Goal: Transaction & Acquisition: Download file/media

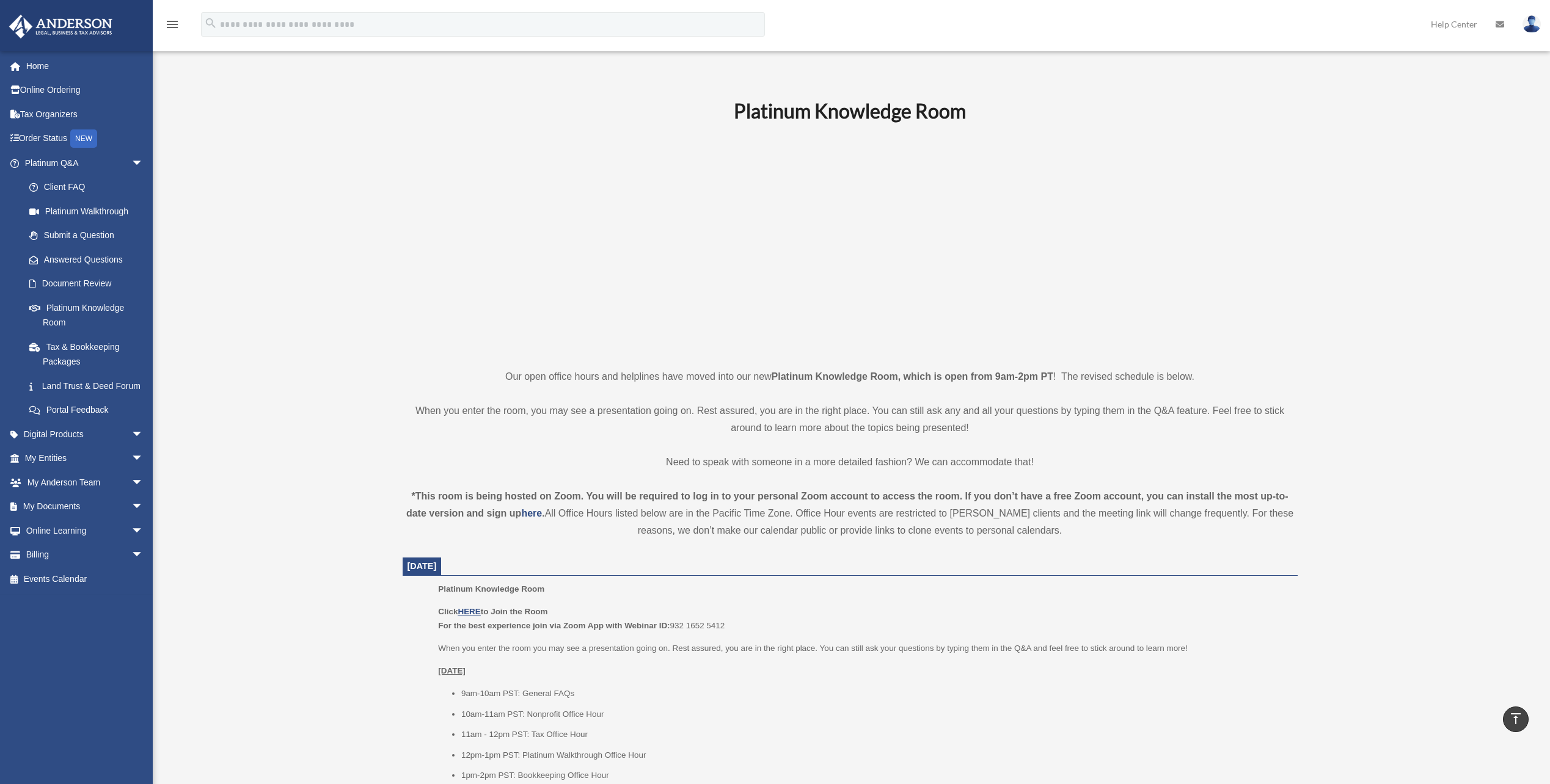
scroll to position [244, 0]
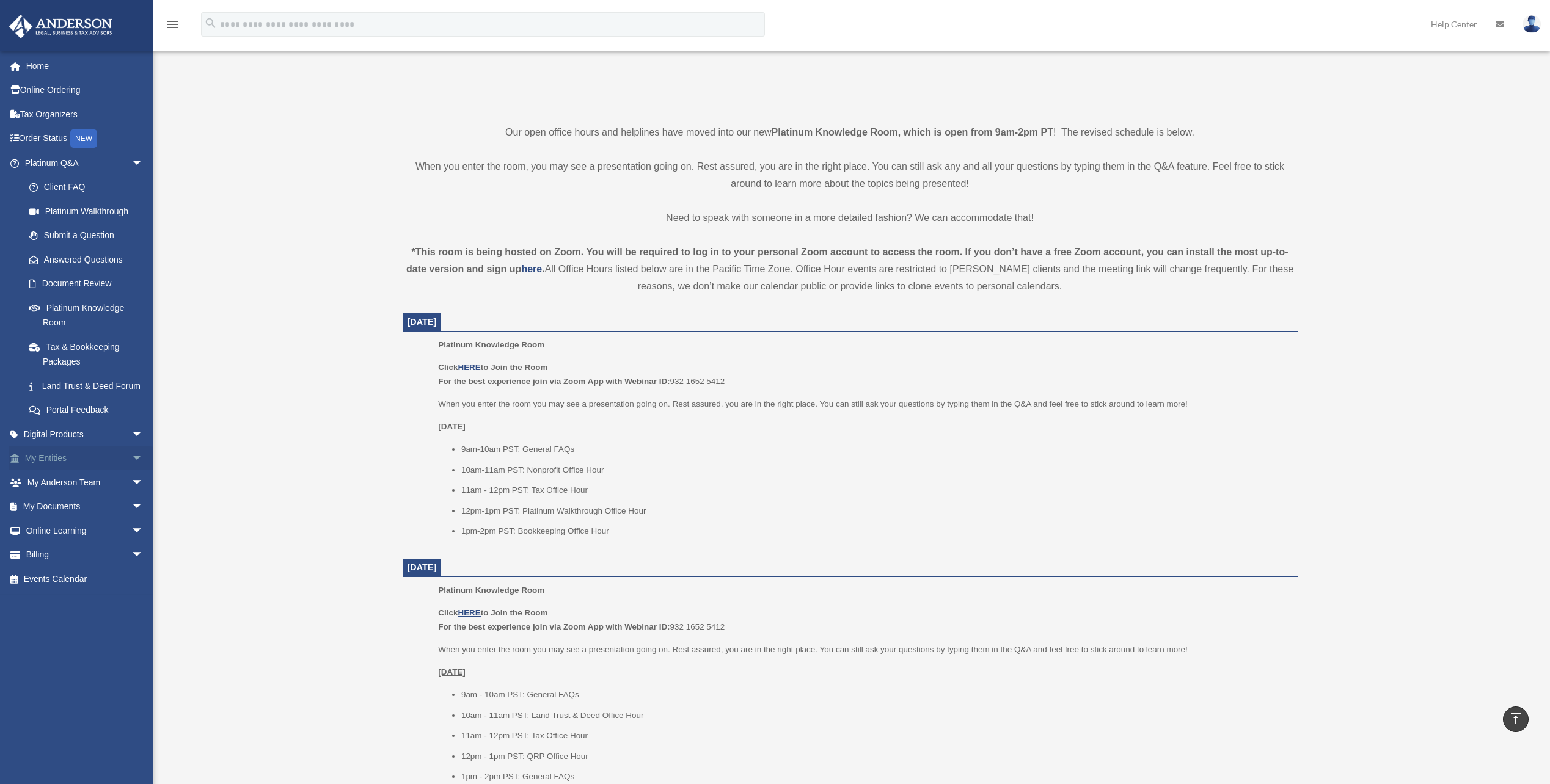
click at [68, 471] on link "My Entities arrow_drop_down" at bounding box center [85, 459] width 154 height 24
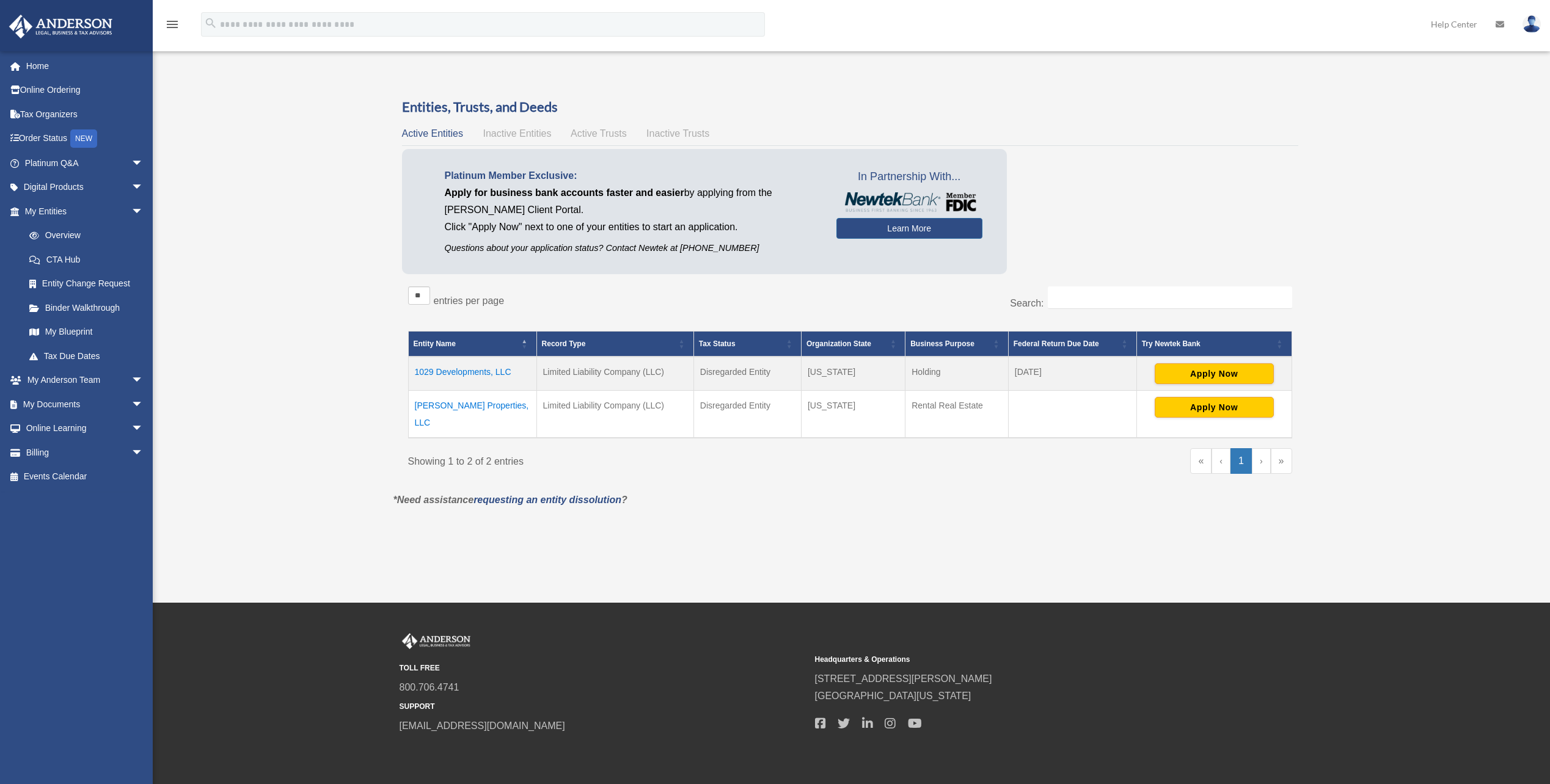
click at [453, 370] on td "1029 Developments, LLC" at bounding box center [472, 373] width 128 height 34
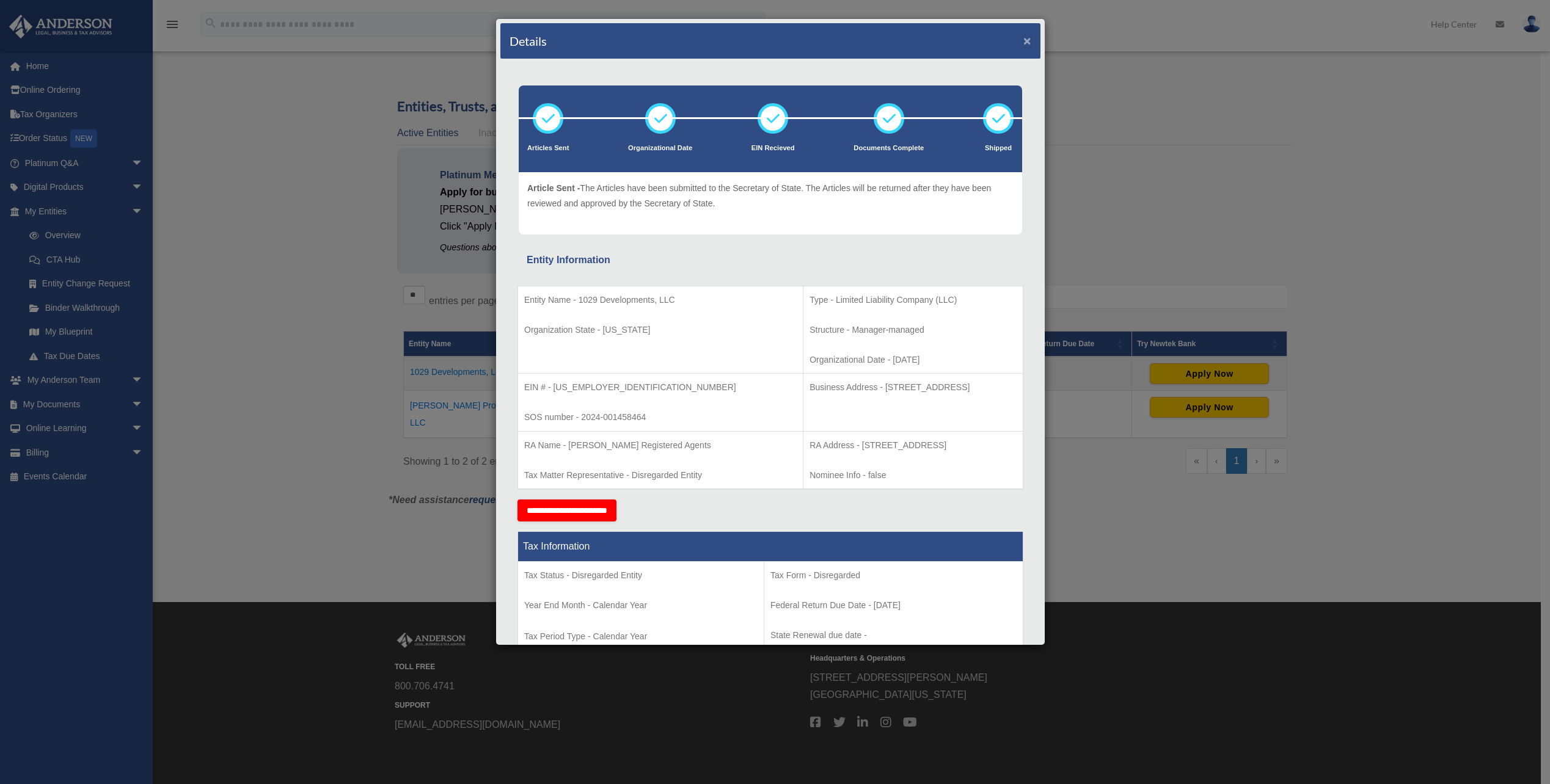
click at [1024, 44] on button "×" at bounding box center [1027, 40] width 8 height 13
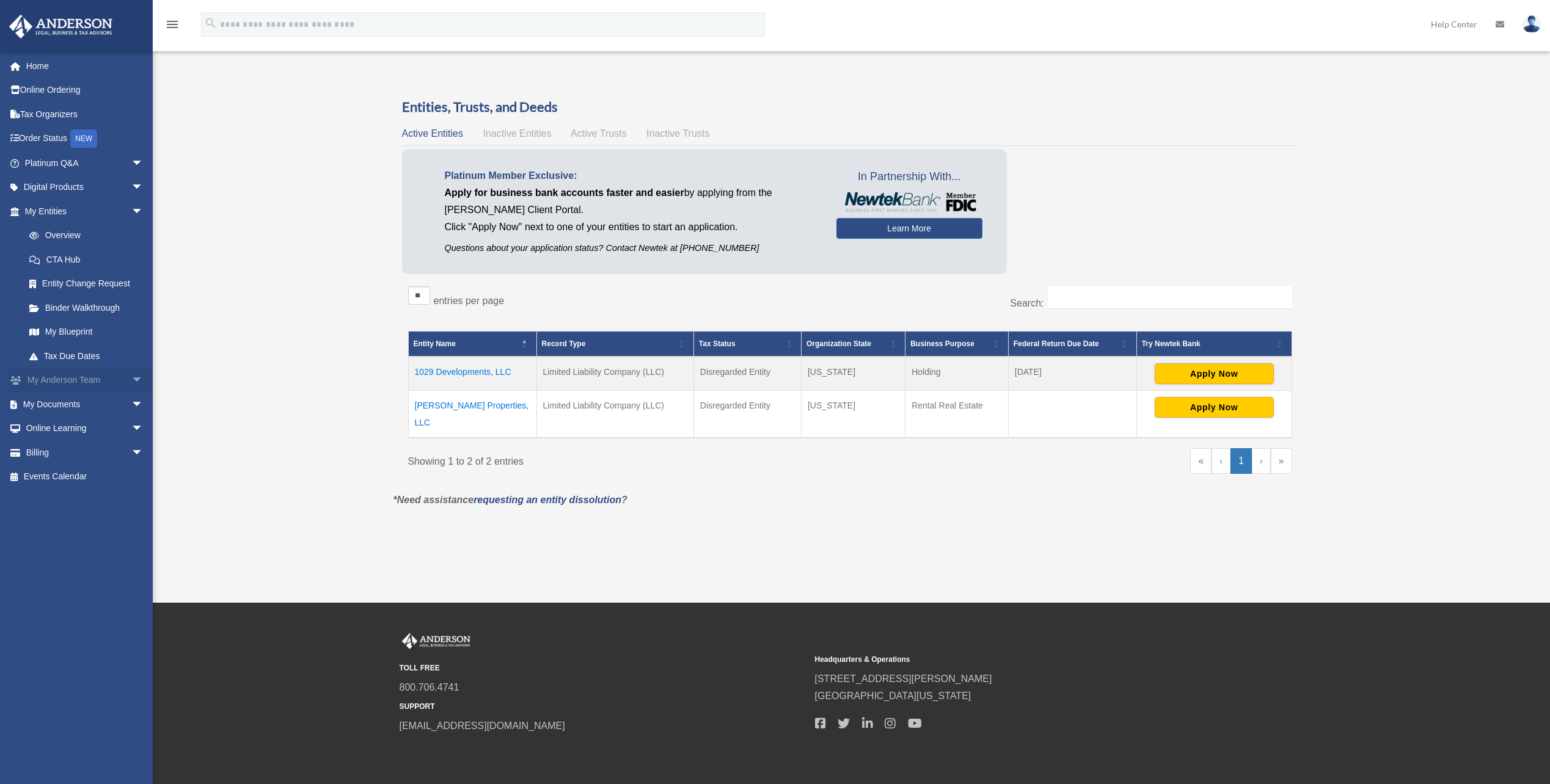
click at [131, 380] on span "arrow_drop_down" at bounding box center [143, 380] width 25 height 25
click at [131, 380] on span "arrow_drop_up" at bounding box center [143, 380] width 25 height 25
click at [131, 400] on span "arrow_drop_down" at bounding box center [143, 404] width 25 height 25
click at [50, 427] on link "Box" at bounding box center [89, 429] width 145 height 24
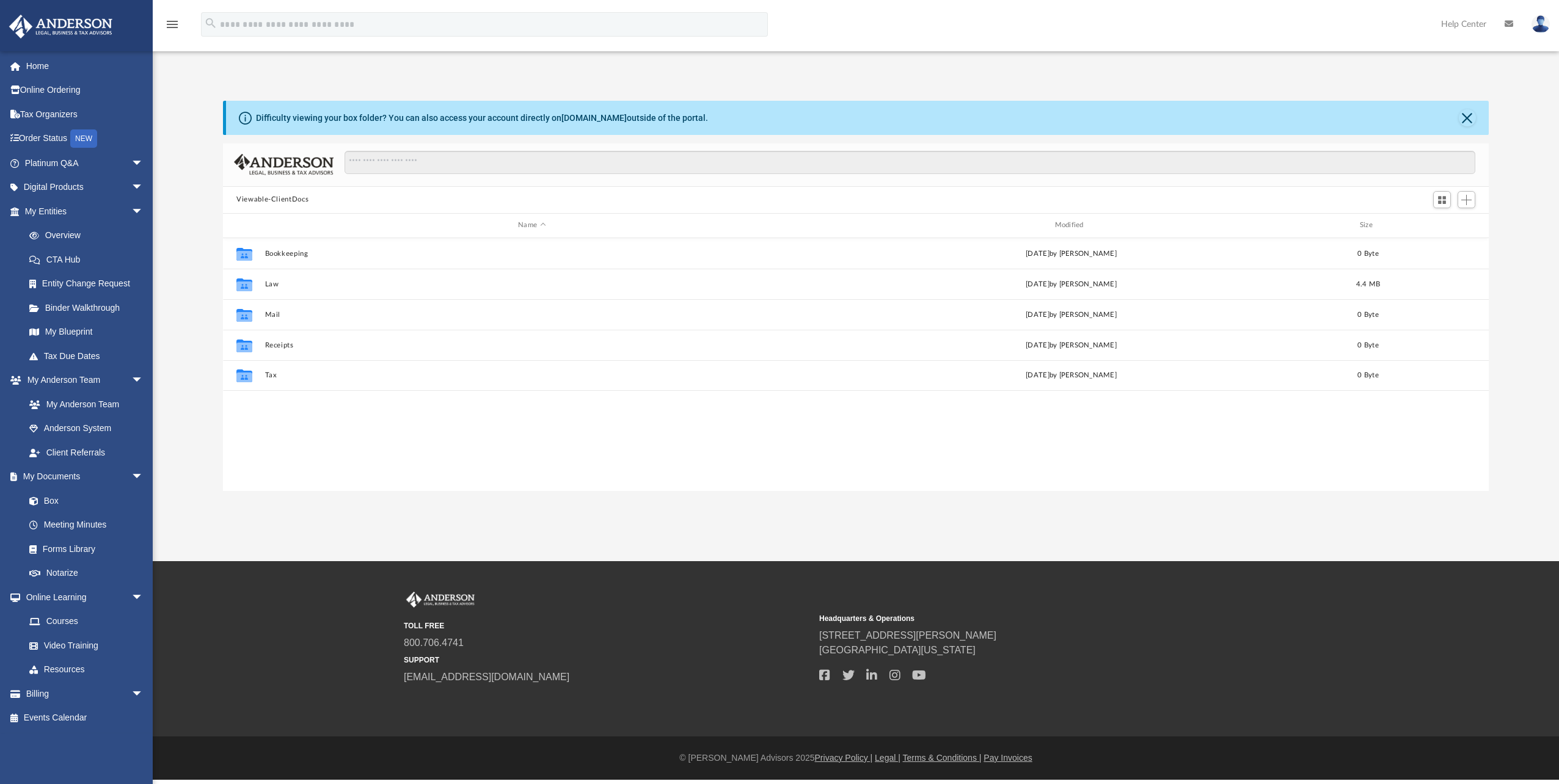
scroll to position [269, 1256]
click at [40, 498] on span at bounding box center [40, 502] width 8 height 9
click at [51, 499] on link "Box" at bounding box center [89, 501] width 145 height 24
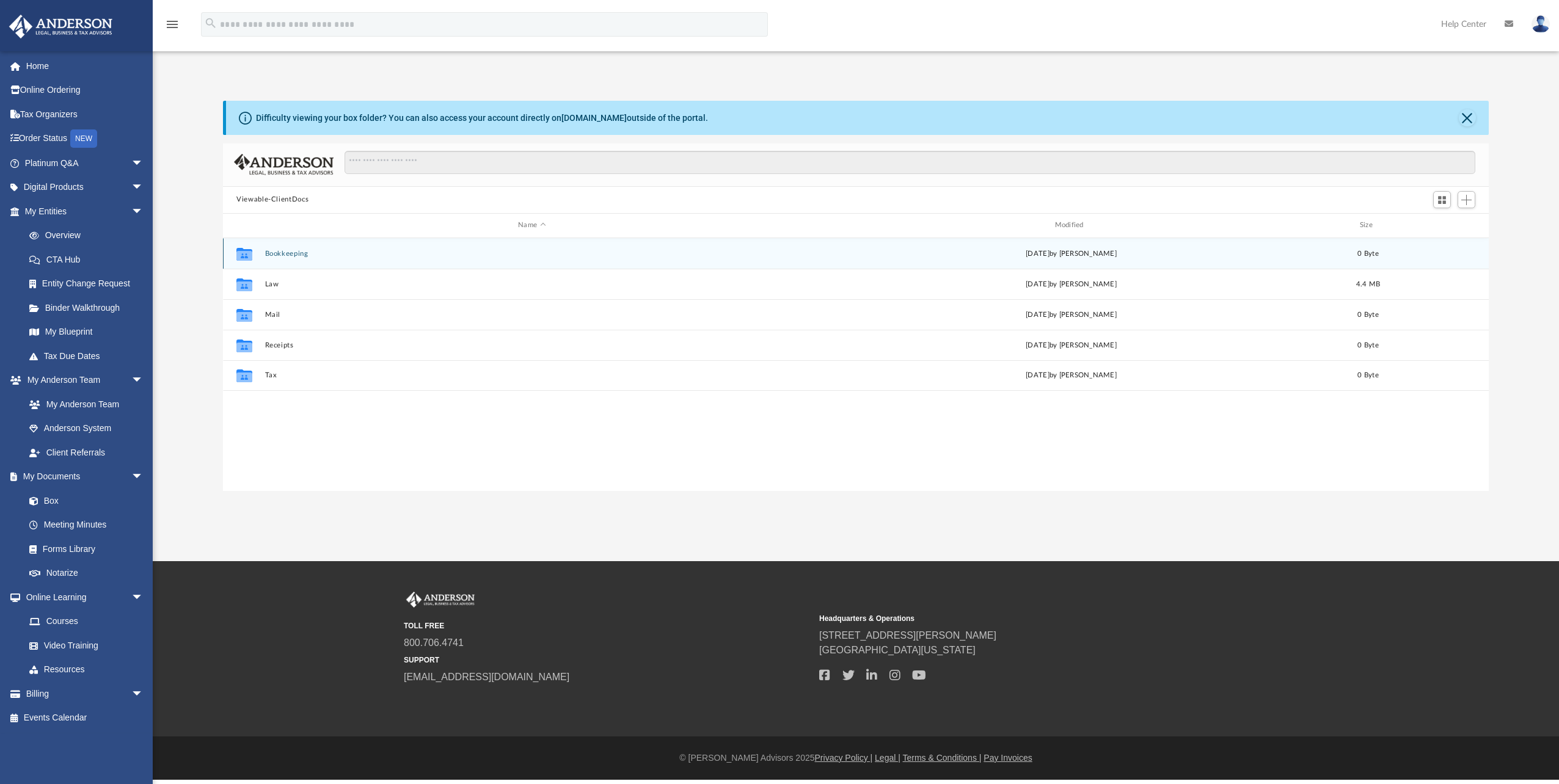
click at [298, 254] on button "Bookkeeping" at bounding box center [532, 254] width 534 height 8
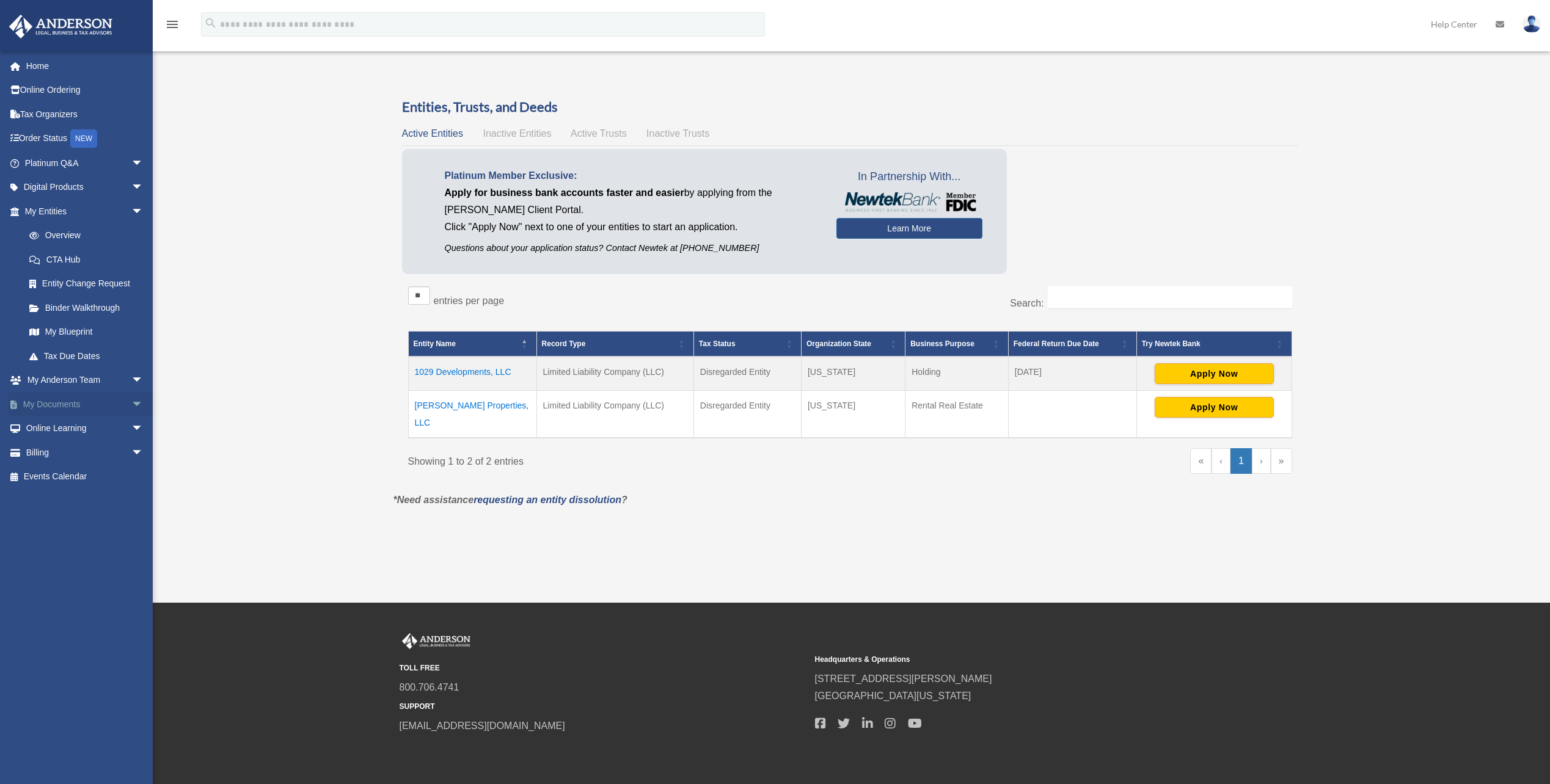
click at [131, 404] on span "arrow_drop_down" at bounding box center [143, 404] width 25 height 25
click at [50, 427] on link "Box" at bounding box center [89, 429] width 145 height 24
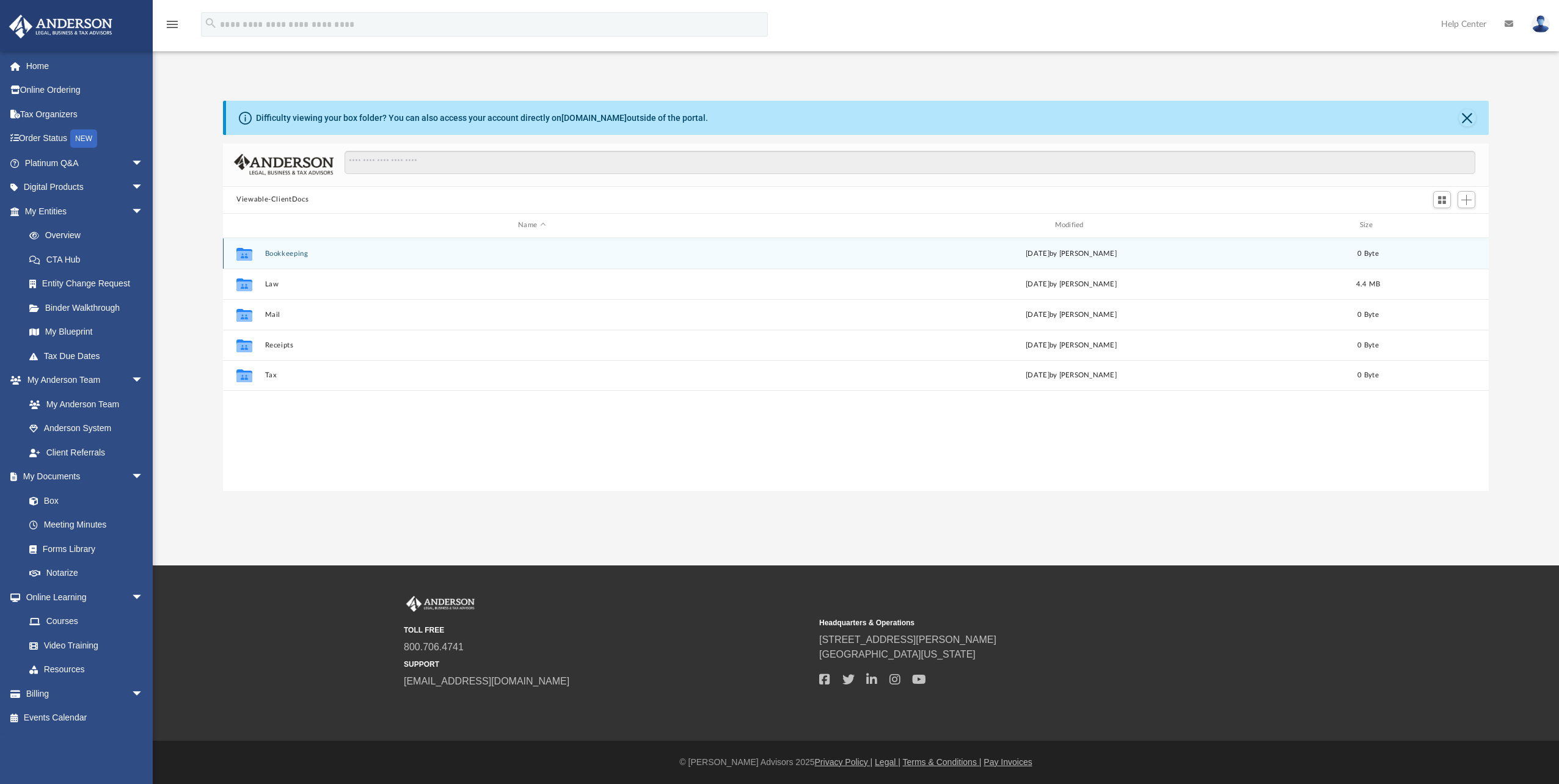
scroll to position [269, 1256]
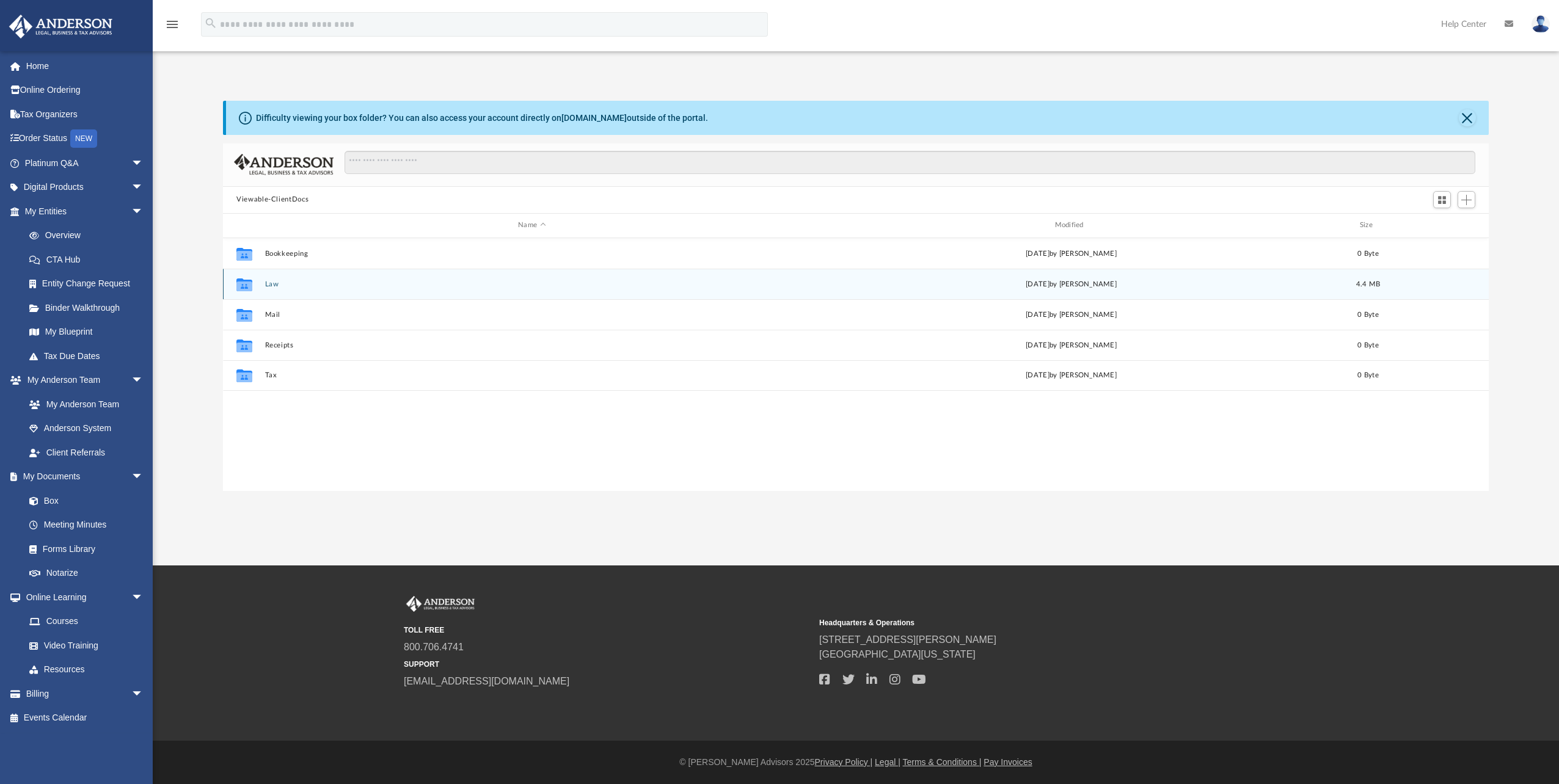
click at [267, 284] on button "Law" at bounding box center [532, 284] width 534 height 8
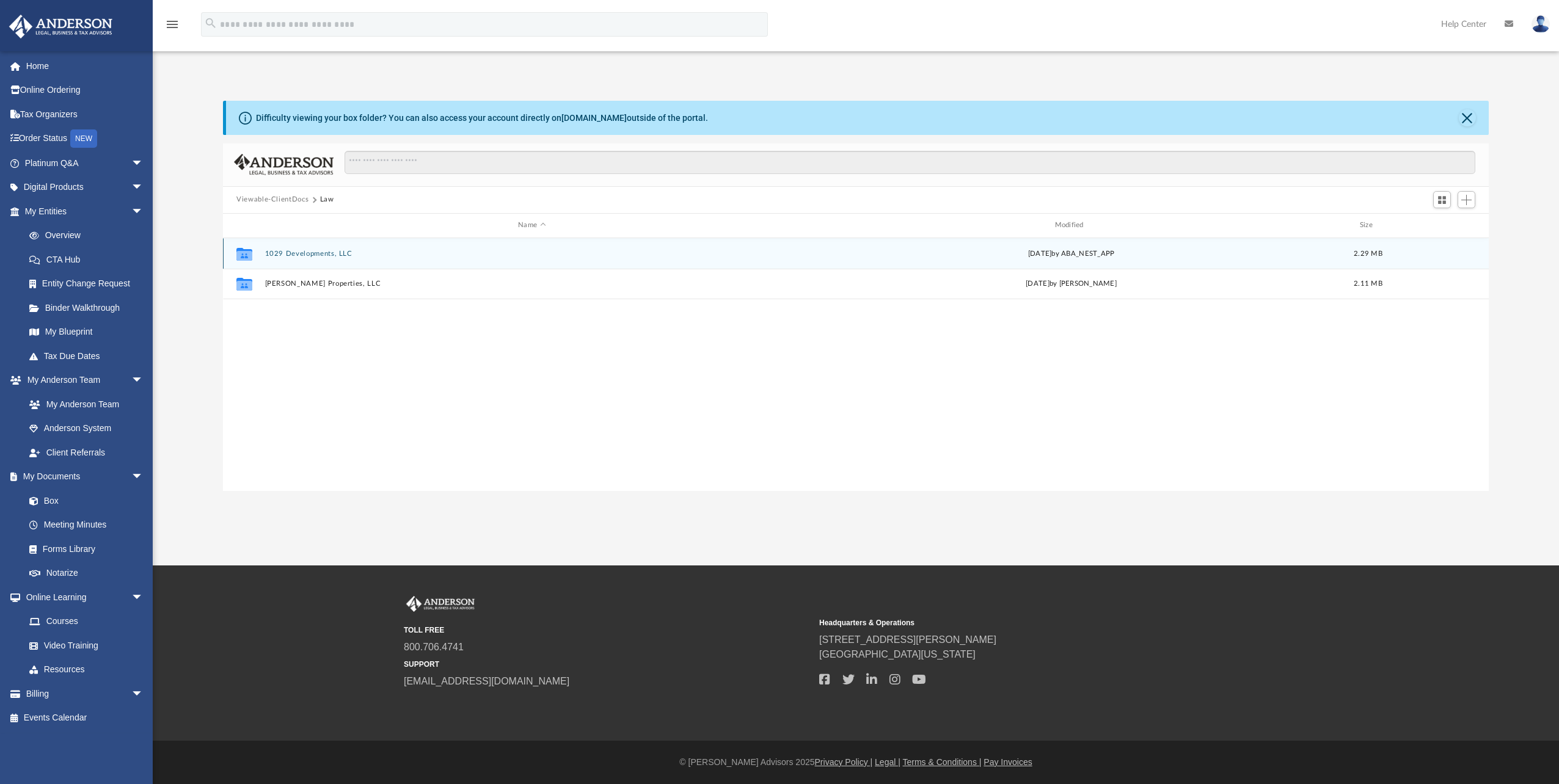
click at [288, 250] on button "1029 Developments, LLC" at bounding box center [532, 254] width 534 height 8
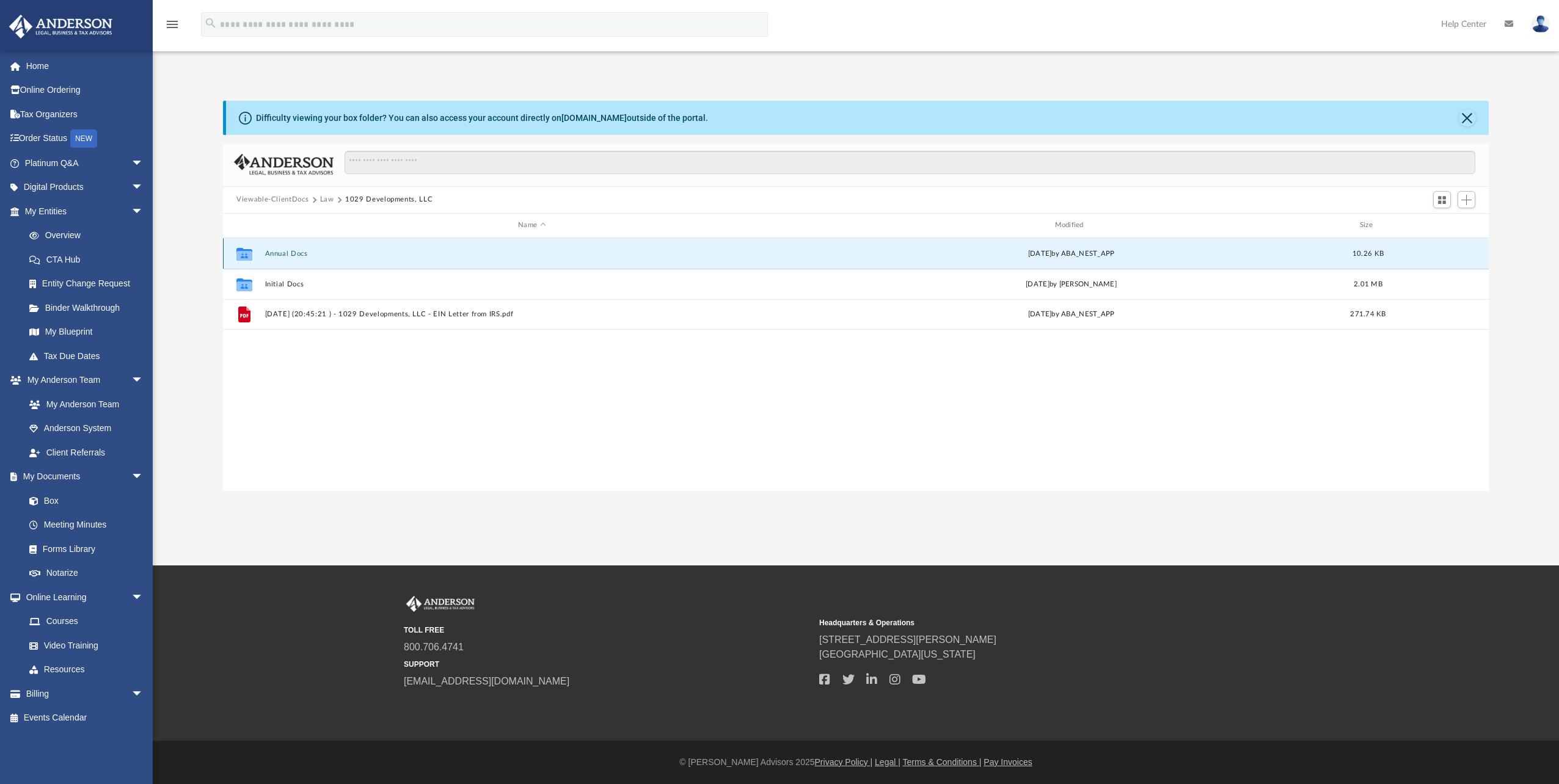
click at [291, 251] on button "Annual Docs" at bounding box center [532, 254] width 534 height 8
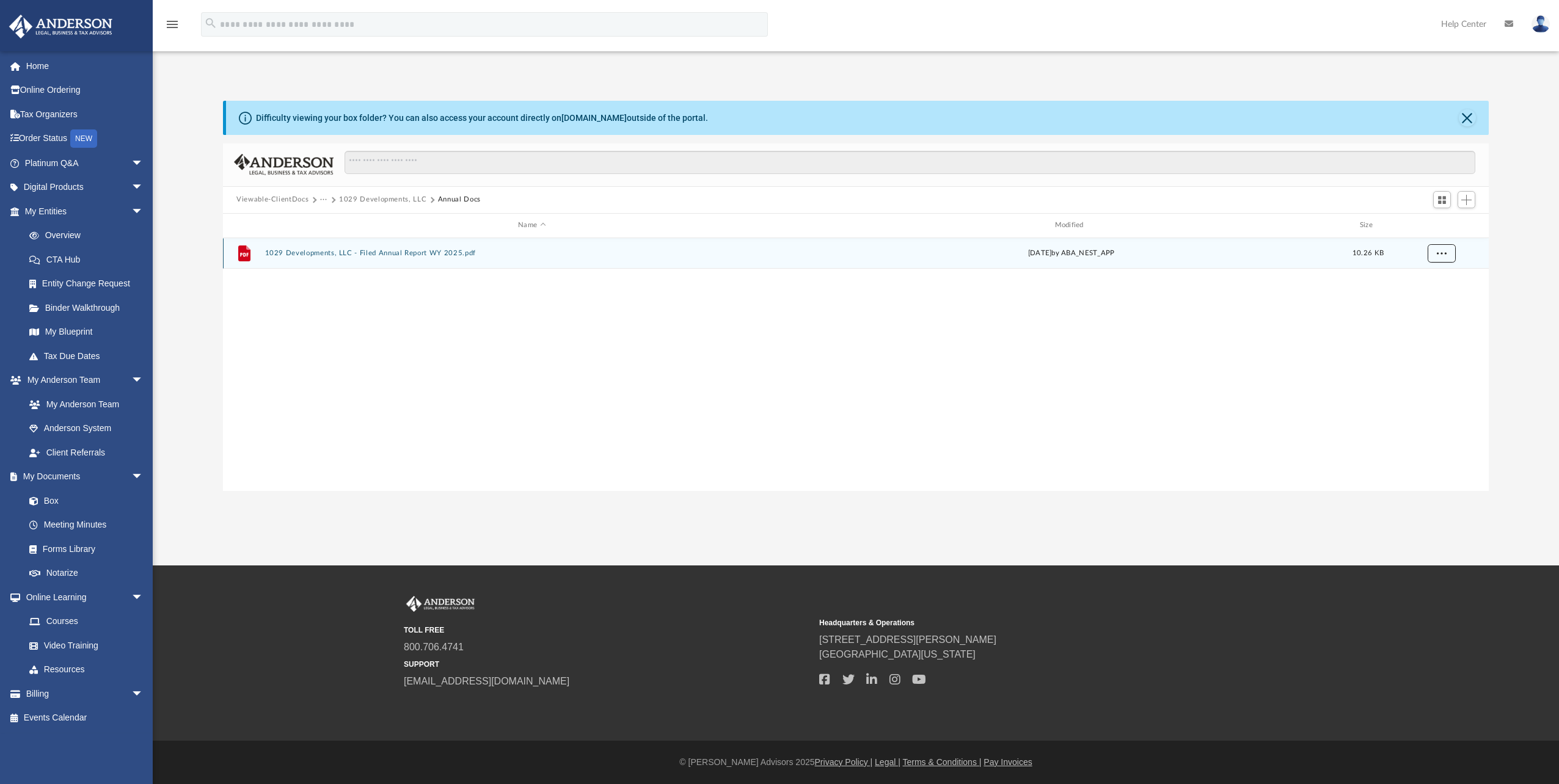
click at [1443, 255] on span "More options" at bounding box center [1442, 253] width 10 height 6
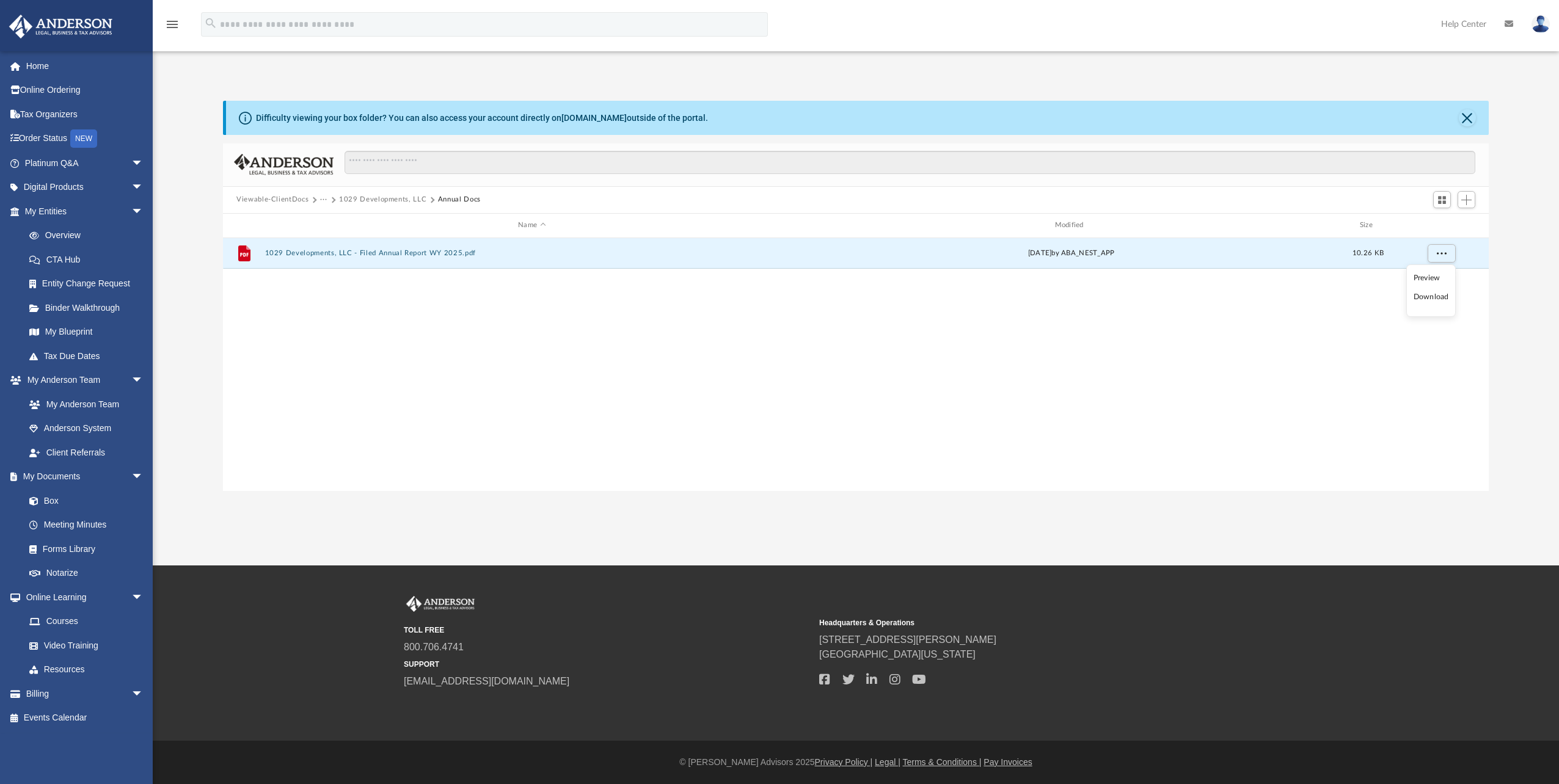
click at [1438, 294] on li "Download" at bounding box center [1431, 297] width 35 height 13
click at [375, 200] on button "1029 Developments, LLC" at bounding box center [382, 200] width 87 height 11
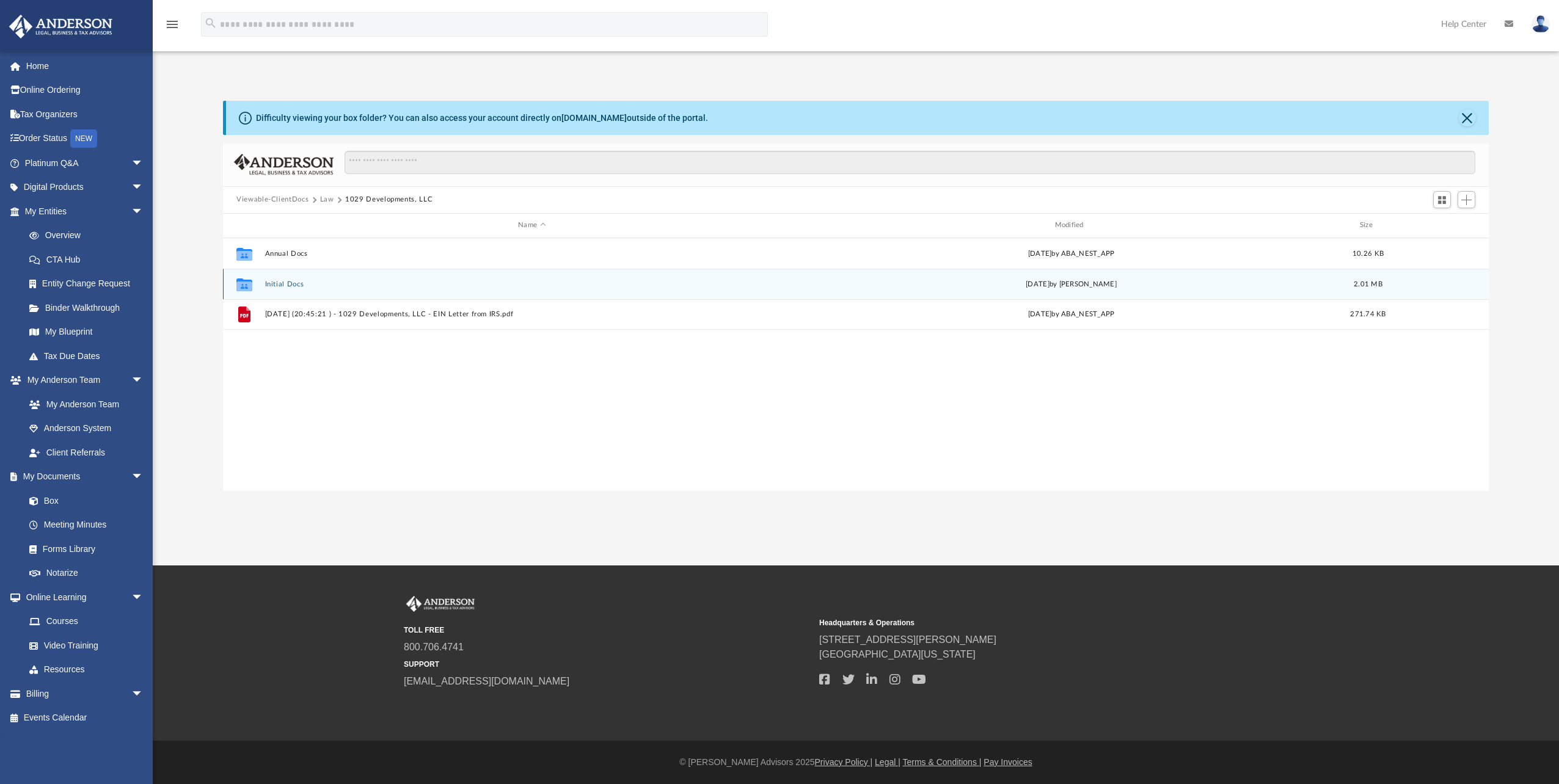
click at [278, 281] on button "Initial Docs" at bounding box center [532, 284] width 534 height 8
click at [438, 282] on button "1029 Developments, LLC - Binder Documents - DocuSigned.pdf" at bounding box center [532, 284] width 534 height 8
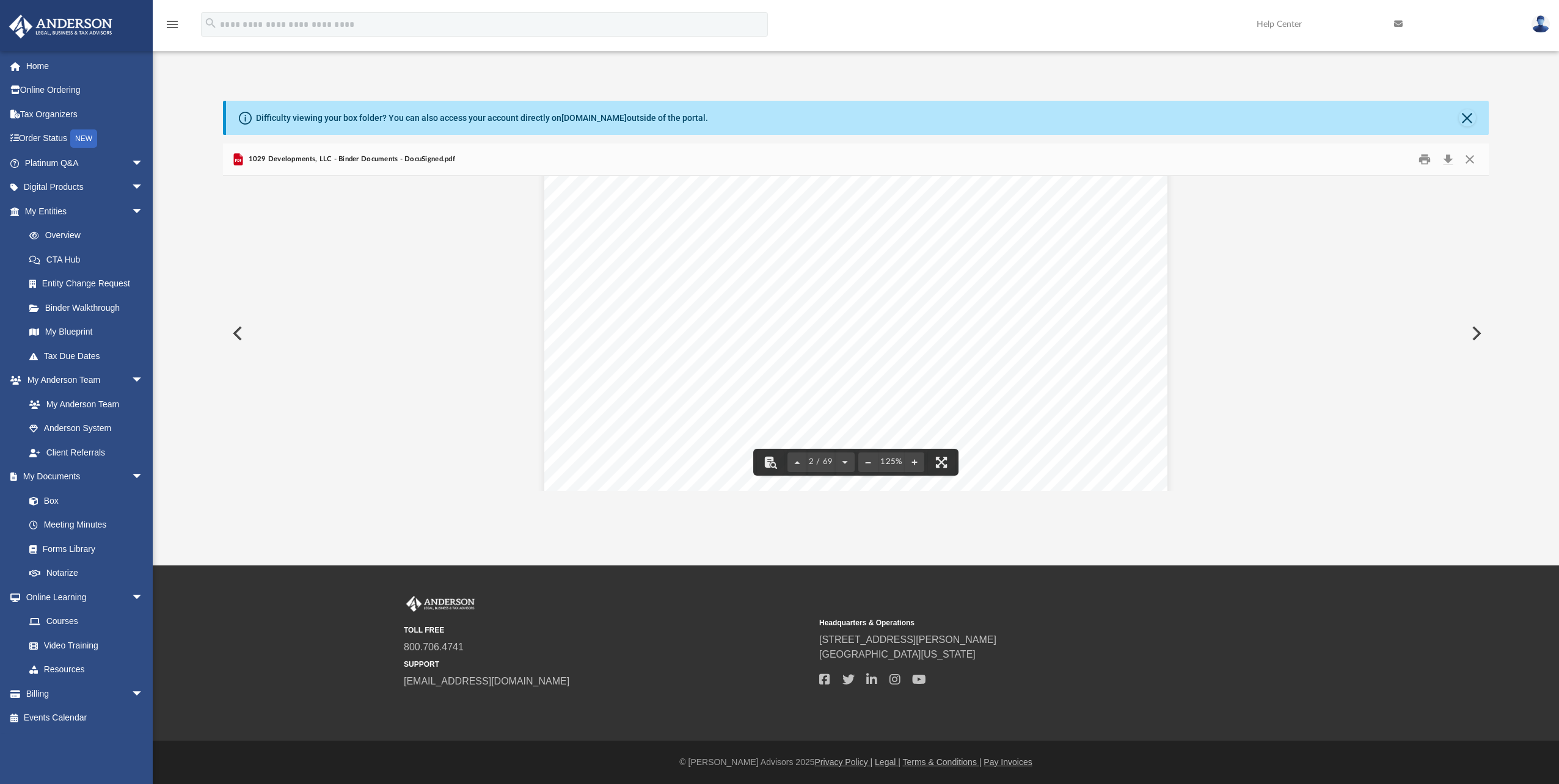
scroll to position [1038, 0]
